Goal: Use online tool/utility: Utilize a website feature to perform a specific function

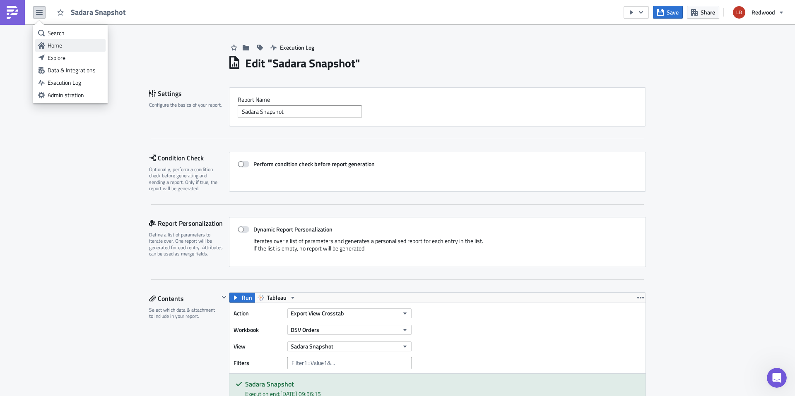
click at [62, 45] on div "Home" at bounding box center [75, 45] width 55 height 8
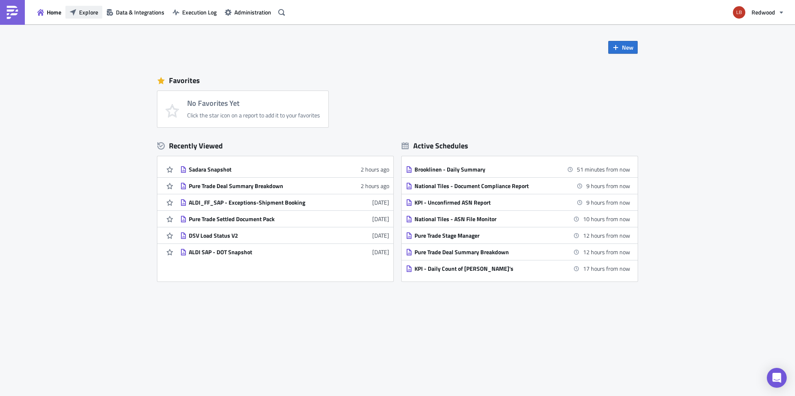
click at [88, 12] on span "Explore" at bounding box center [88, 12] width 19 height 9
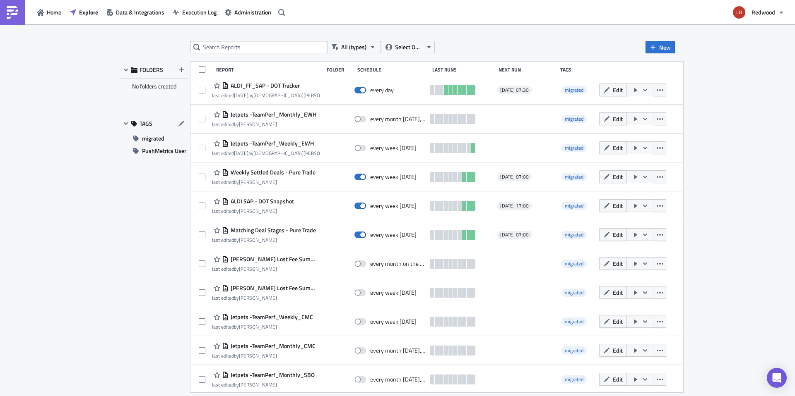
scroll to position [185, 0]
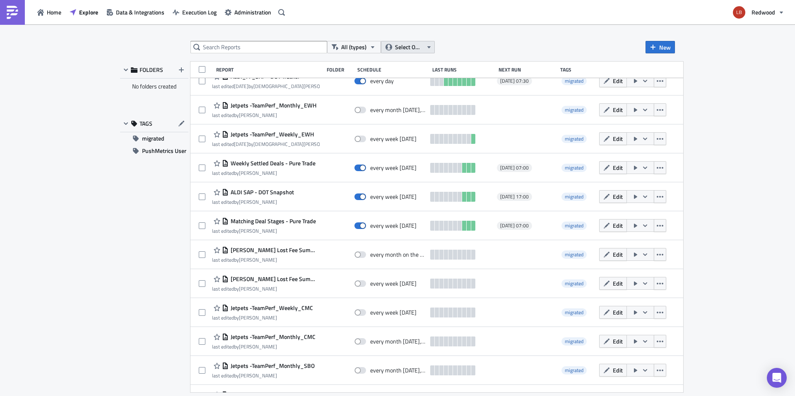
click at [393, 43] on button "Select Owner" at bounding box center [408, 47] width 54 height 12
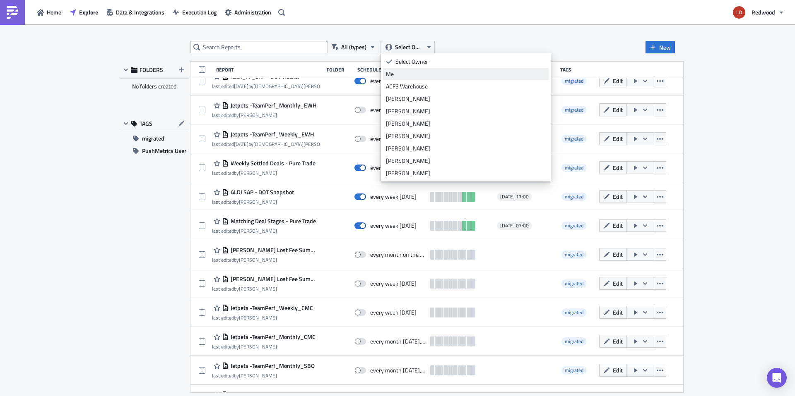
click at [391, 73] on div "Me" at bounding box center [466, 74] width 160 height 8
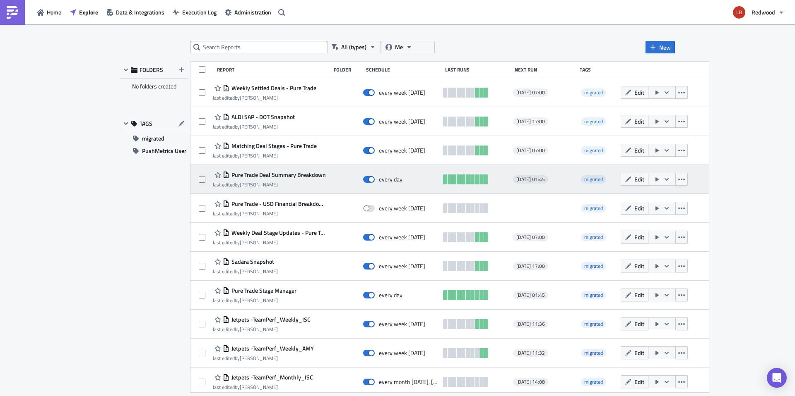
click at [675, 176] on button "button" at bounding box center [662, 179] width 28 height 13
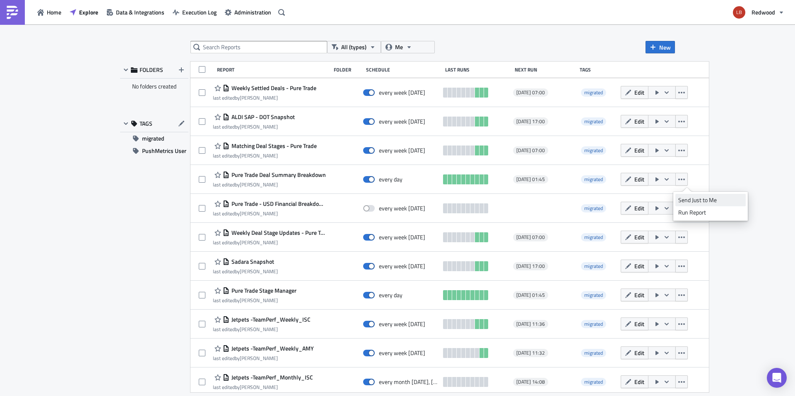
click at [722, 204] on div "Send Just to Me" at bounding box center [710, 200] width 65 height 8
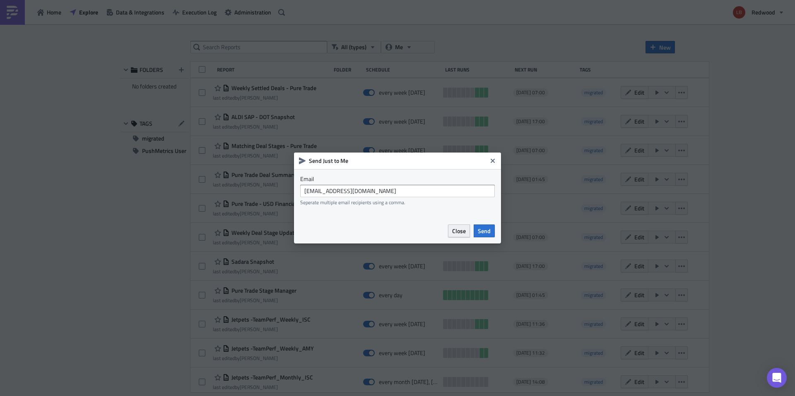
click at [454, 234] on span "Close" at bounding box center [459, 231] width 14 height 9
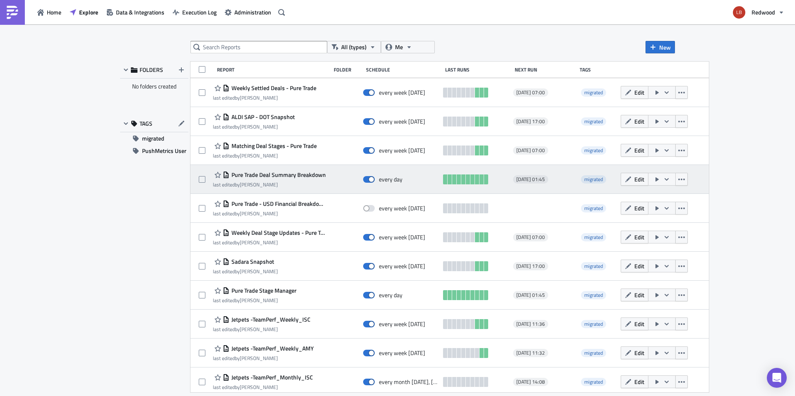
click at [670, 179] on icon "button" at bounding box center [666, 179] width 7 height 7
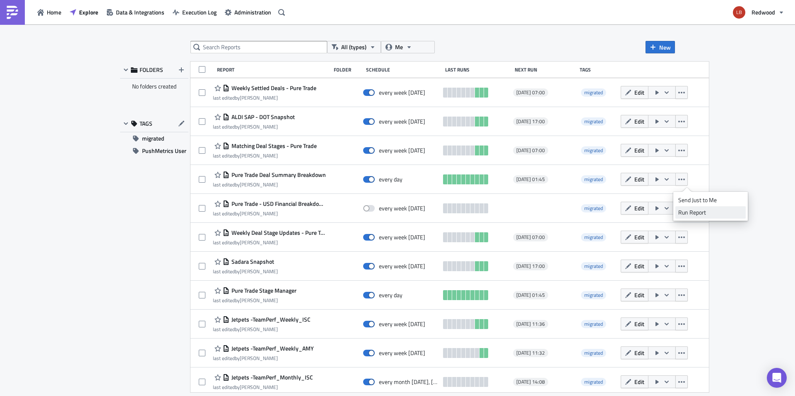
click at [690, 214] on div "Run Report" at bounding box center [710, 213] width 65 height 8
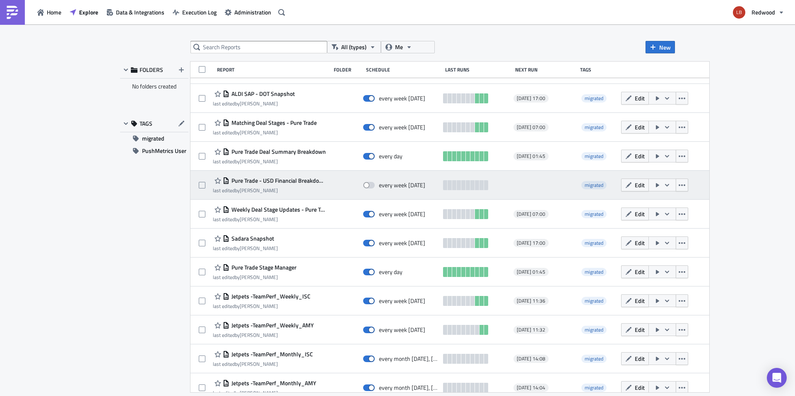
scroll to position [28, 0]
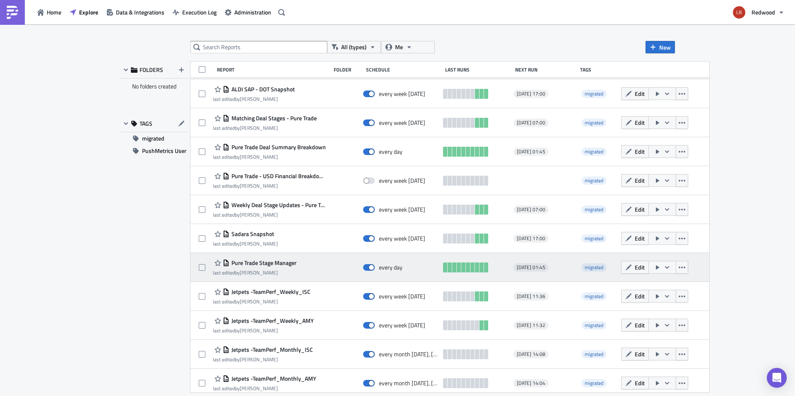
click at [676, 266] on button "button" at bounding box center [662, 267] width 28 height 13
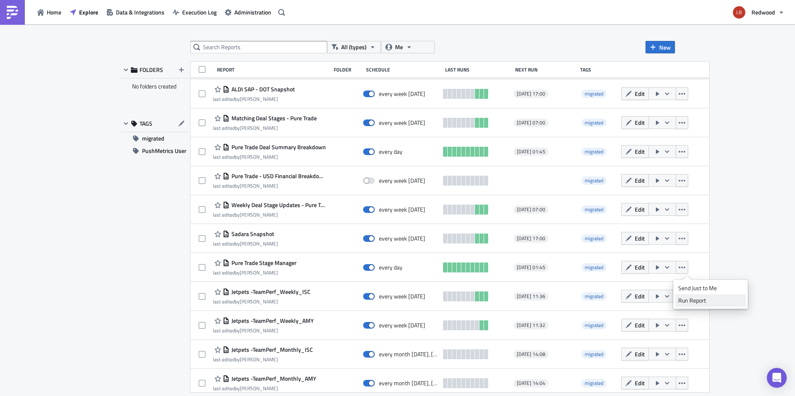
click at [700, 302] on div "Run Report" at bounding box center [710, 301] width 65 height 8
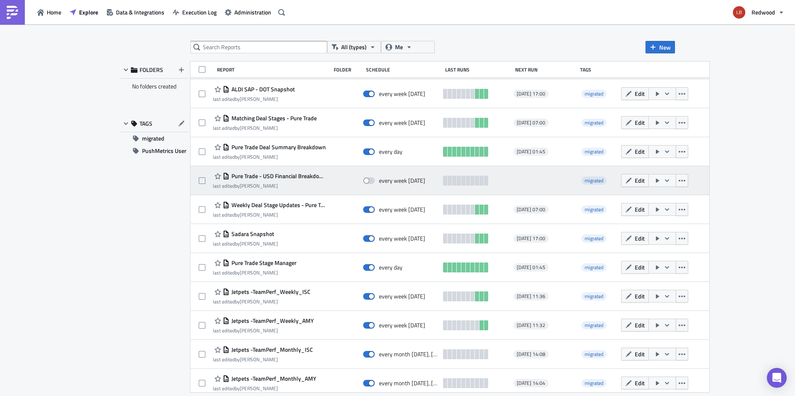
scroll to position [0, 0]
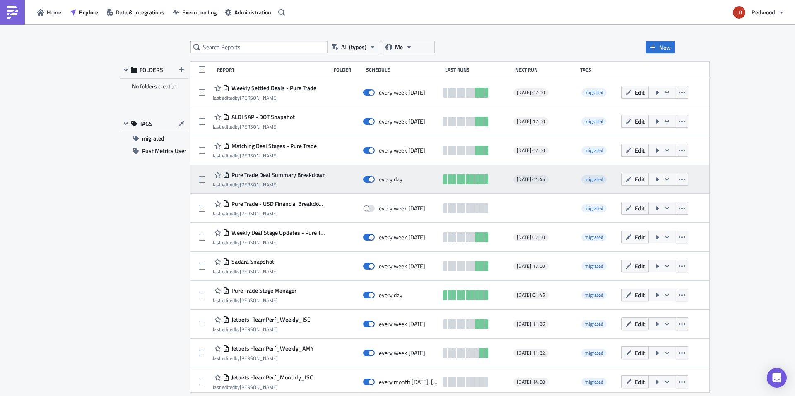
click at [670, 181] on icon "button" at bounding box center [666, 179] width 7 height 7
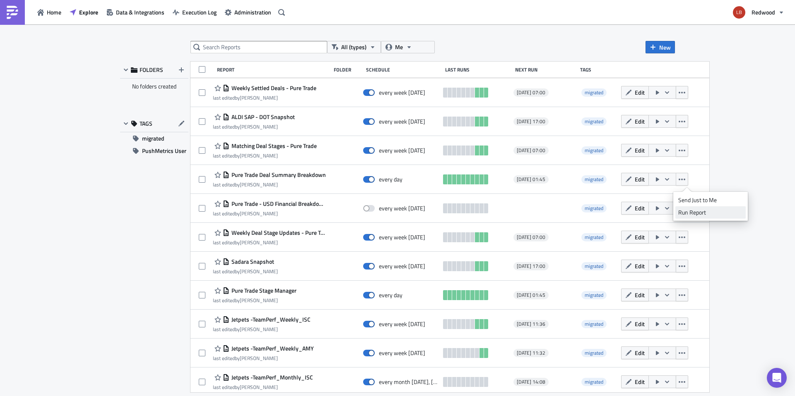
click at [687, 213] on div "Run Report" at bounding box center [710, 213] width 65 height 8
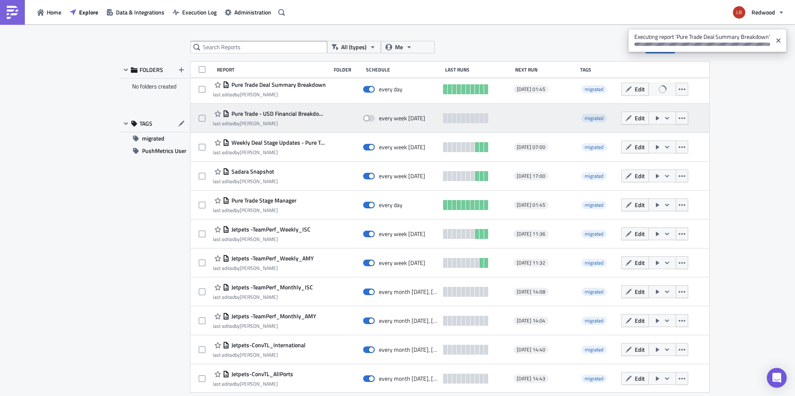
scroll to position [91, 0]
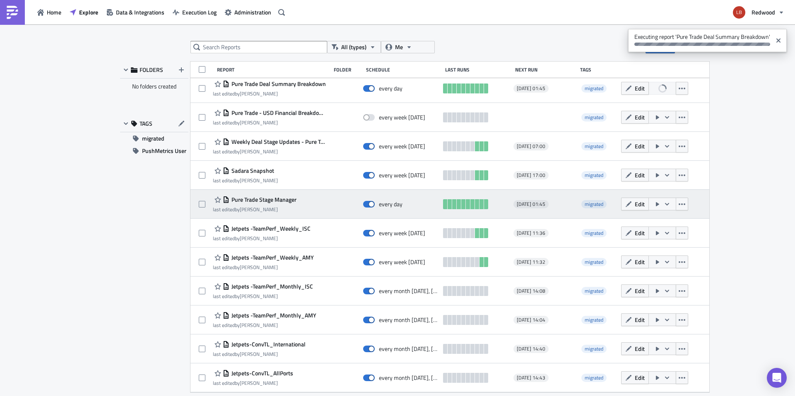
click at [659, 205] on icon "button" at bounding box center [656, 204] width 3 height 4
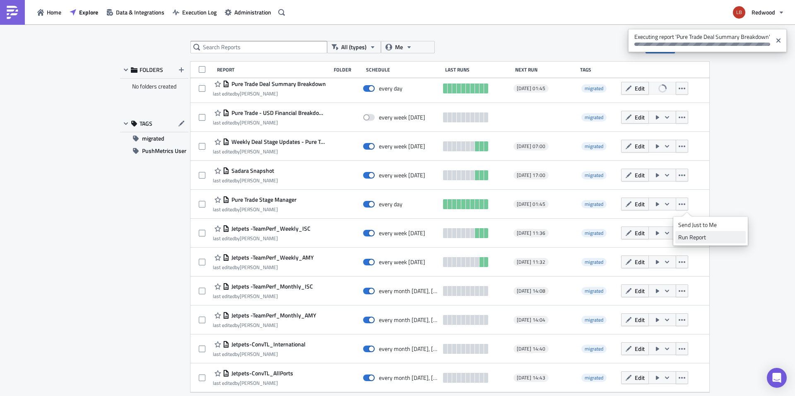
click at [686, 235] on div "Run Report" at bounding box center [710, 237] width 65 height 8
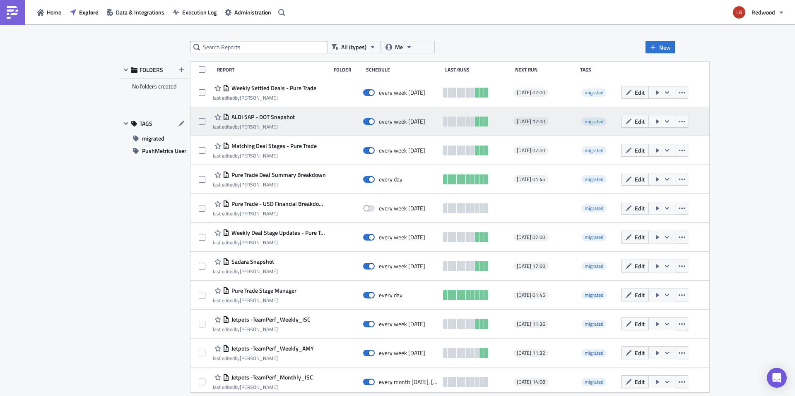
scroll to position [12, 0]
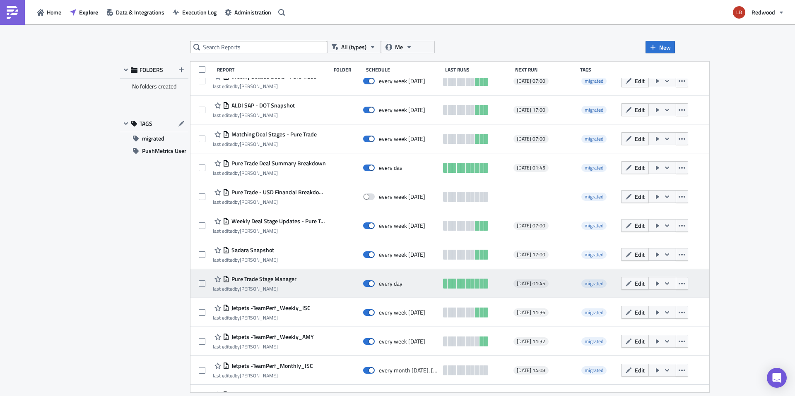
click at [676, 283] on button "button" at bounding box center [662, 283] width 28 height 13
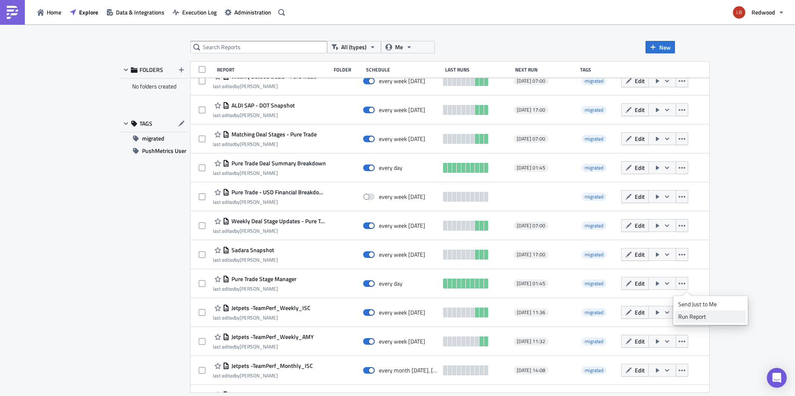
click at [691, 316] on div "Run Report" at bounding box center [710, 317] width 65 height 8
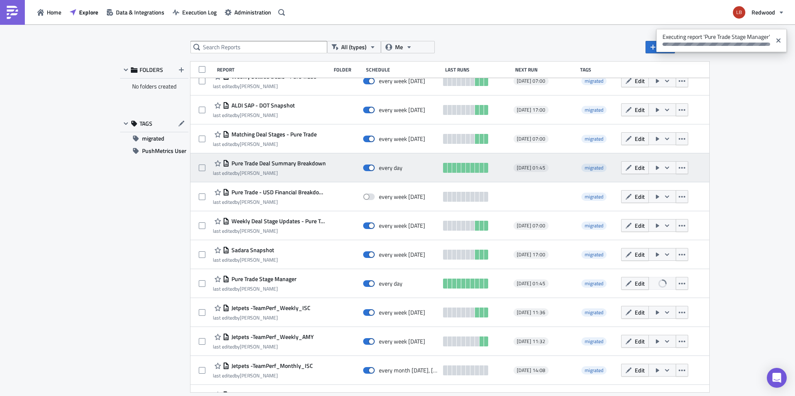
click at [670, 170] on icon "button" at bounding box center [666, 168] width 7 height 7
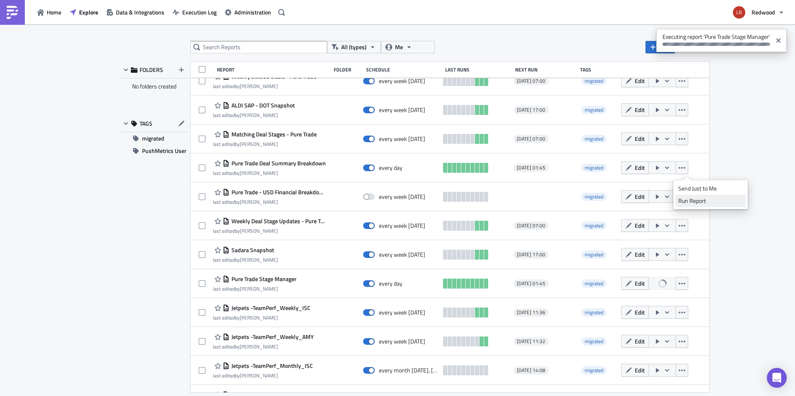
click at [701, 202] on div "Run Report" at bounding box center [710, 201] width 65 height 8
